Goal: Transaction & Acquisition: Book appointment/travel/reservation

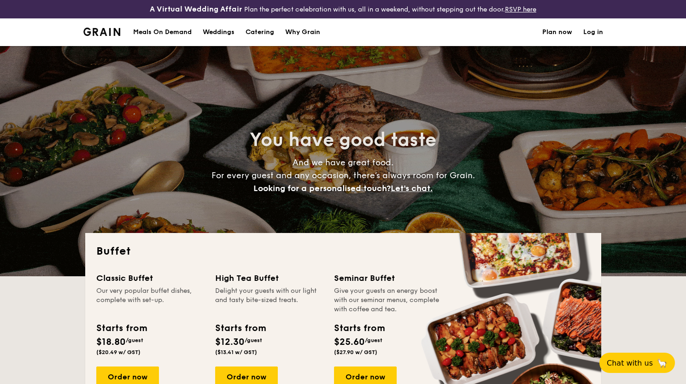
select select
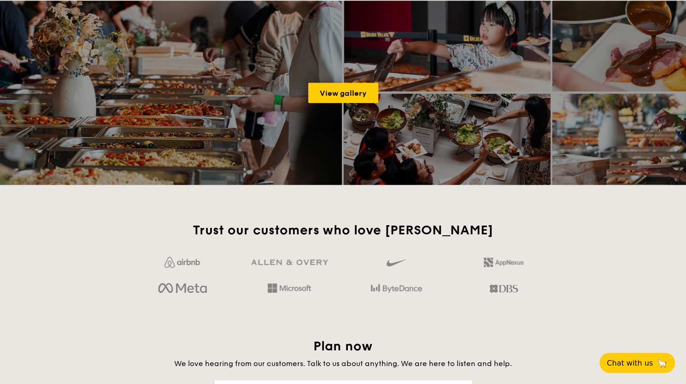
scroll to position [1267, 0]
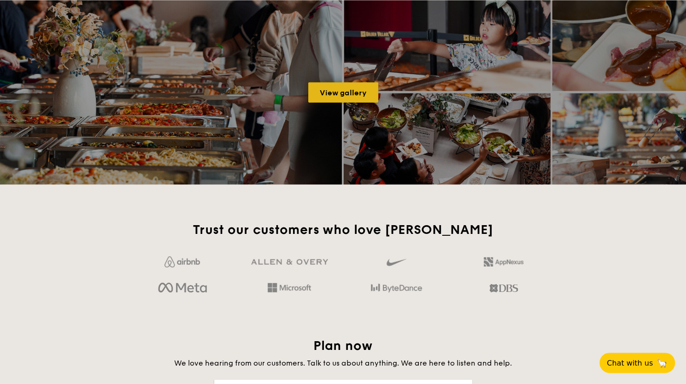
click at [323, 86] on link "View gallery" at bounding box center [343, 92] width 70 height 20
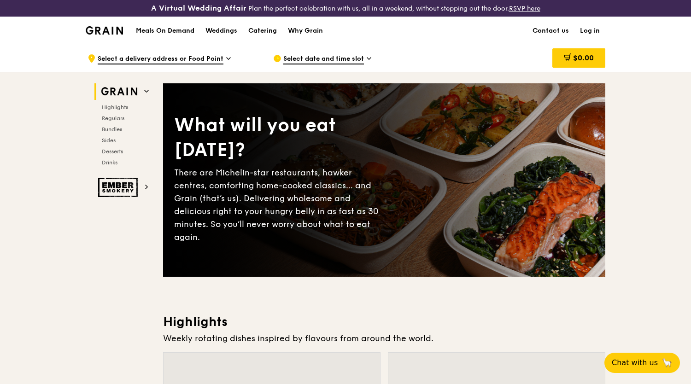
click at [174, 33] on h1 "Meals On Demand" at bounding box center [165, 30] width 59 height 9
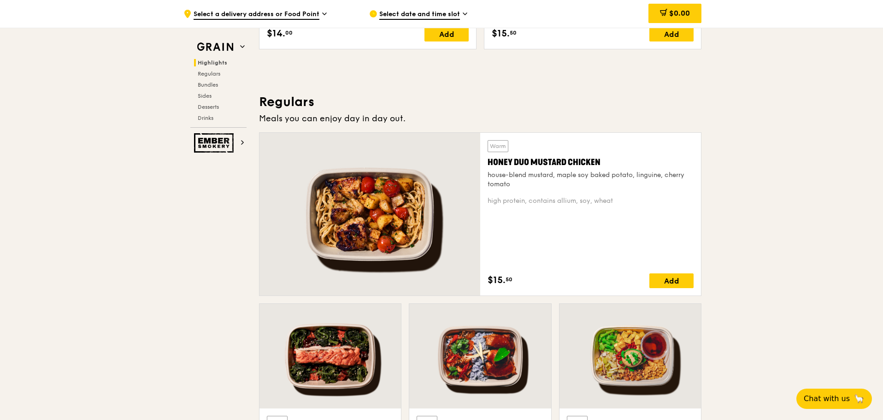
scroll to position [565, 0]
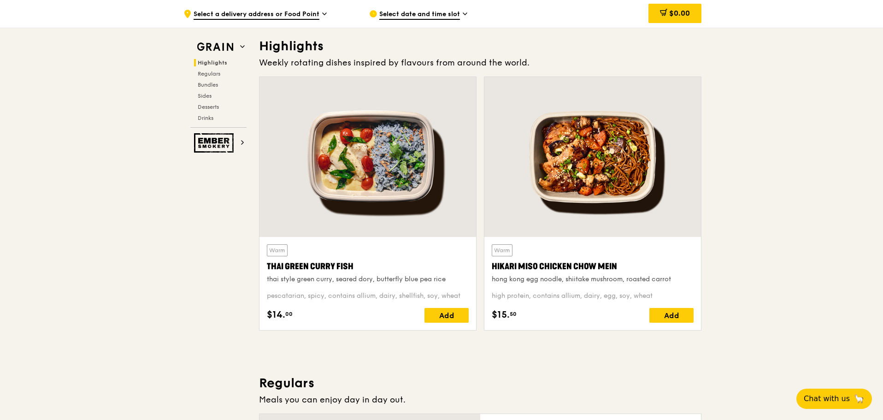
scroll to position [275, 0]
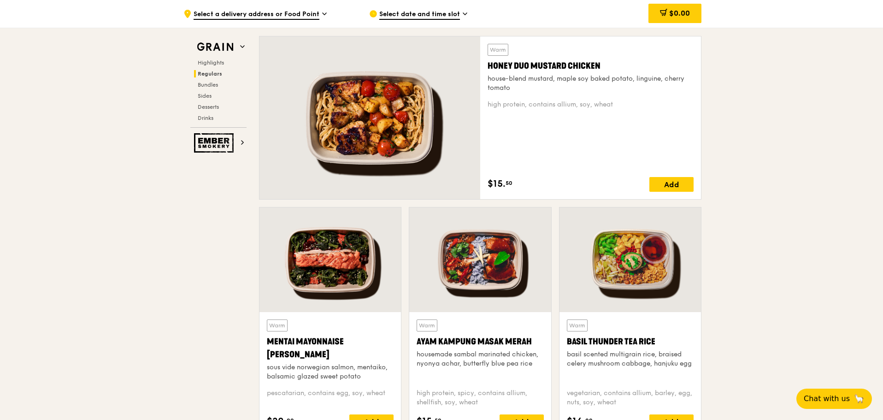
scroll to position [644, 0]
